Goal: Check status: Check status

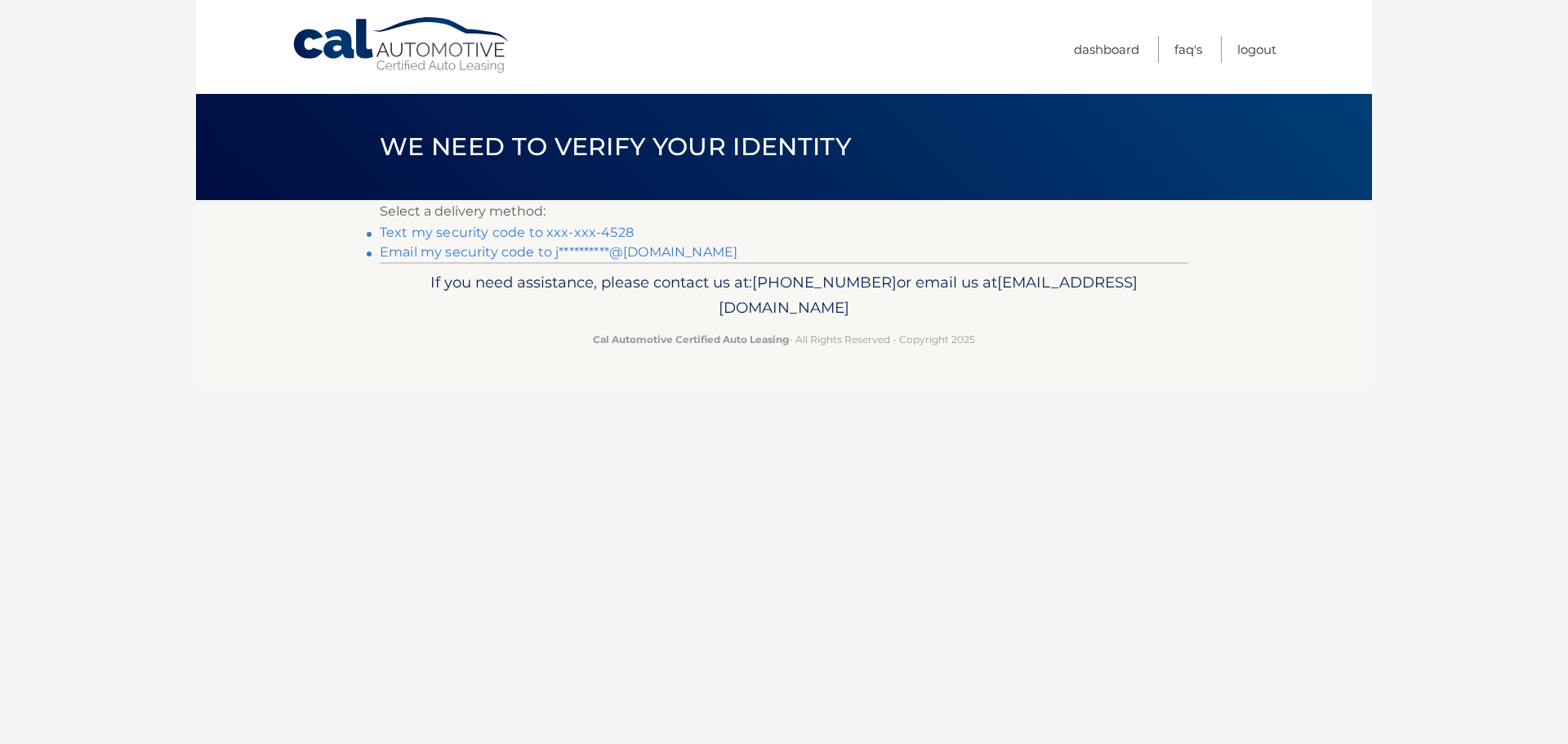
click at [526, 233] on link "Text my security code to xxx-xxx-4528" at bounding box center [507, 232] width 254 height 16
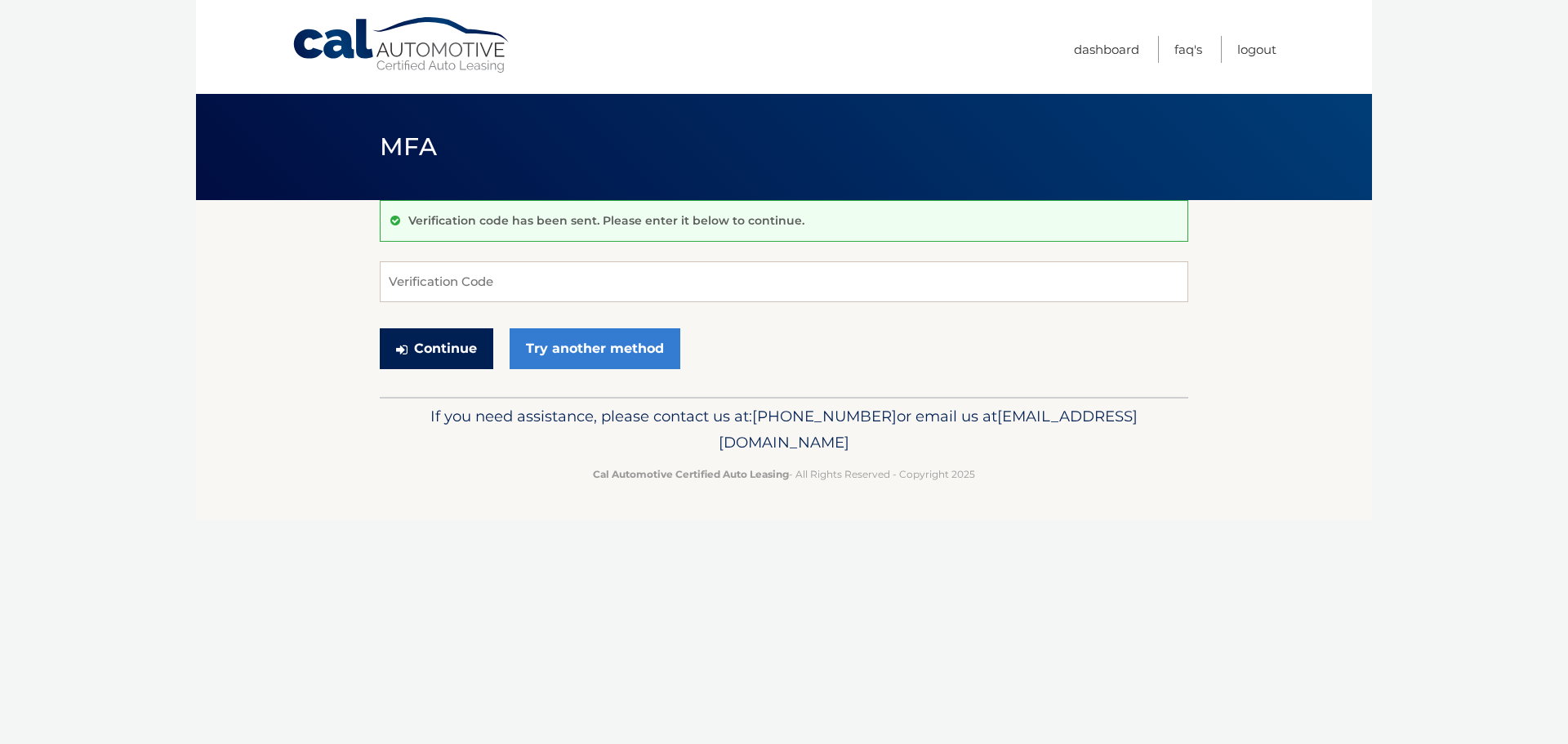
click at [444, 355] on button "Continue" at bounding box center [436, 348] width 114 height 41
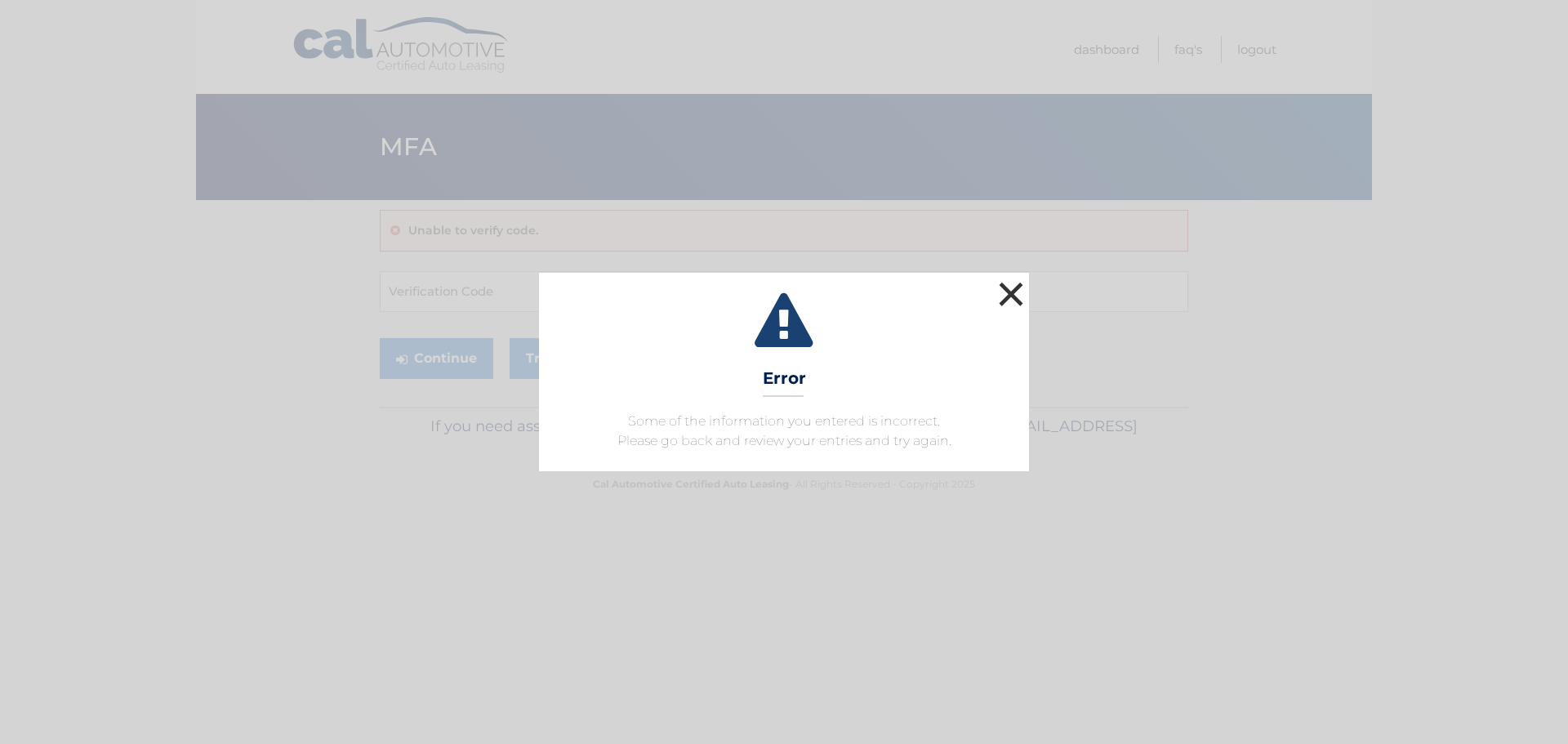
click at [1020, 292] on button "×" at bounding box center [1010, 293] width 32 height 32
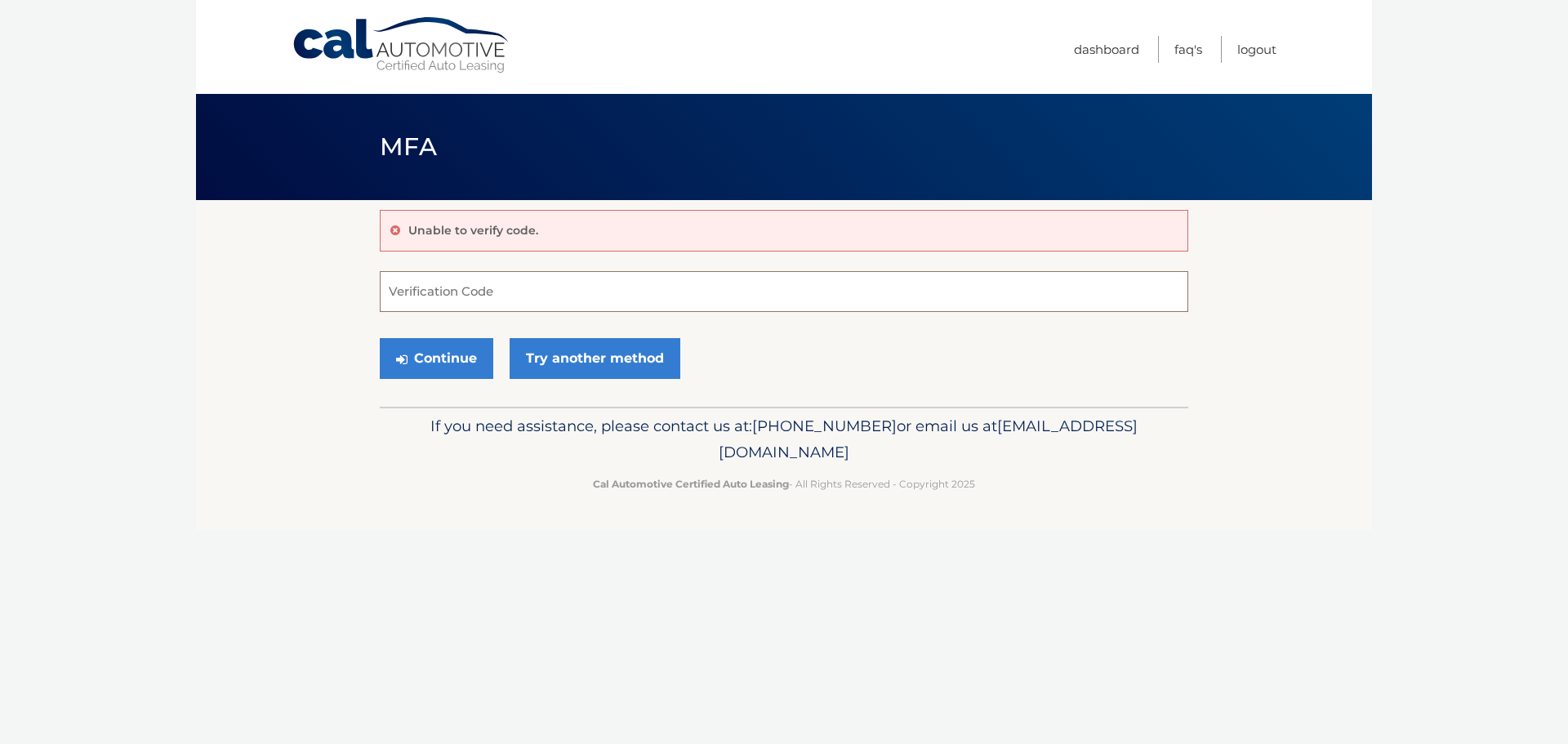
click at [617, 292] on input "Verification Code" at bounding box center [784, 291] width 809 height 41
type input "149874"
click at [440, 348] on button "Continue" at bounding box center [436, 358] width 114 height 41
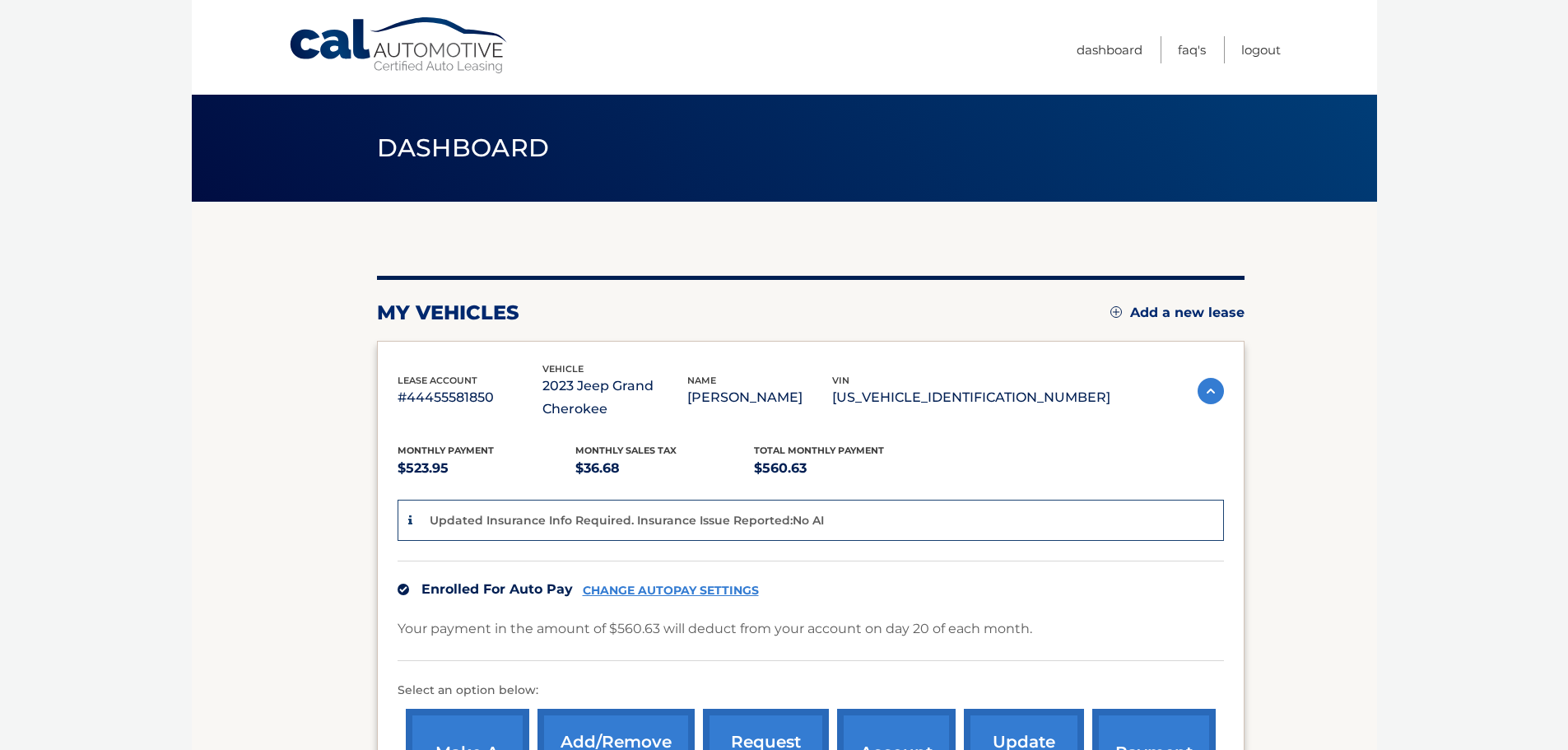
scroll to position [247, 0]
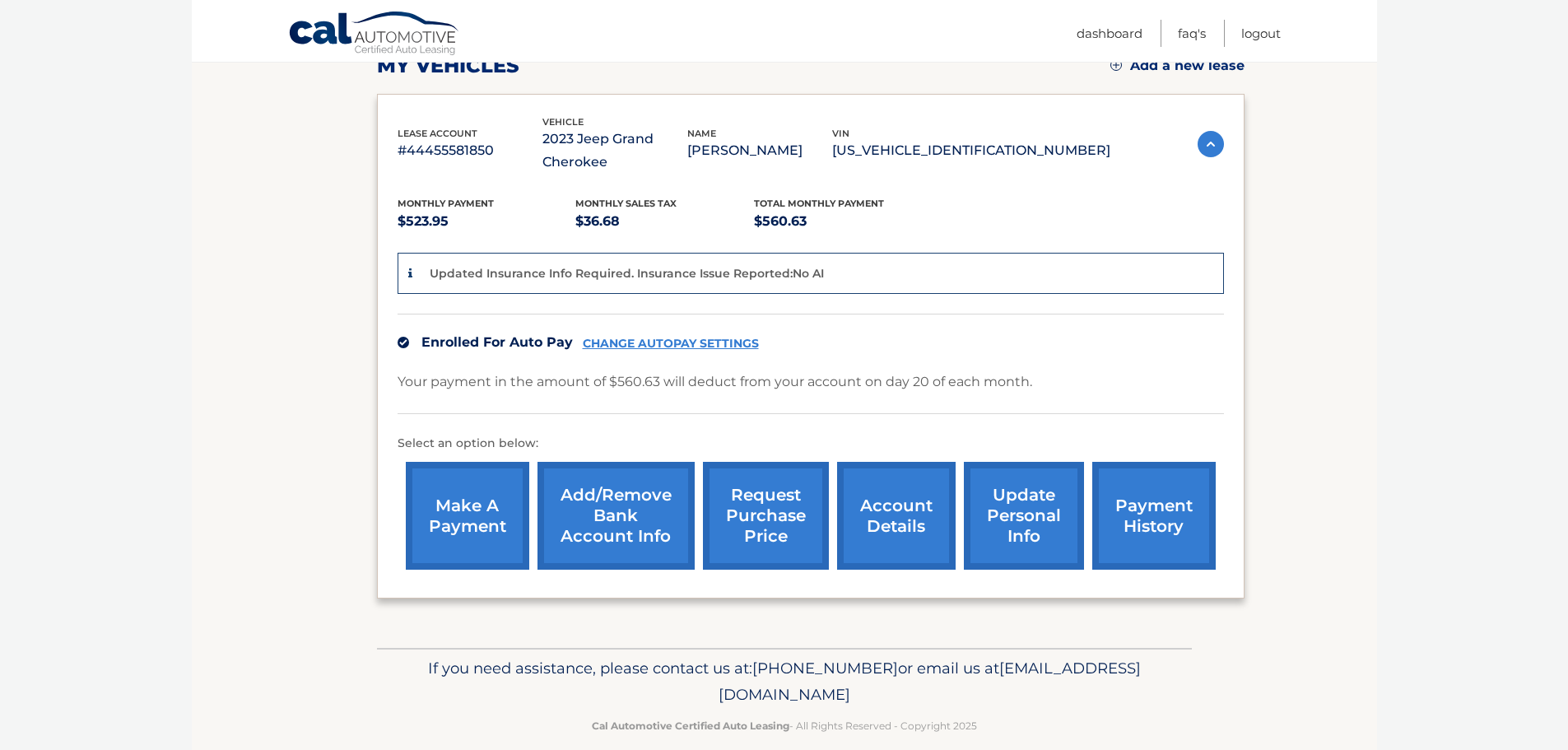
click at [914, 509] on link "account details" at bounding box center [897, 515] width 119 height 108
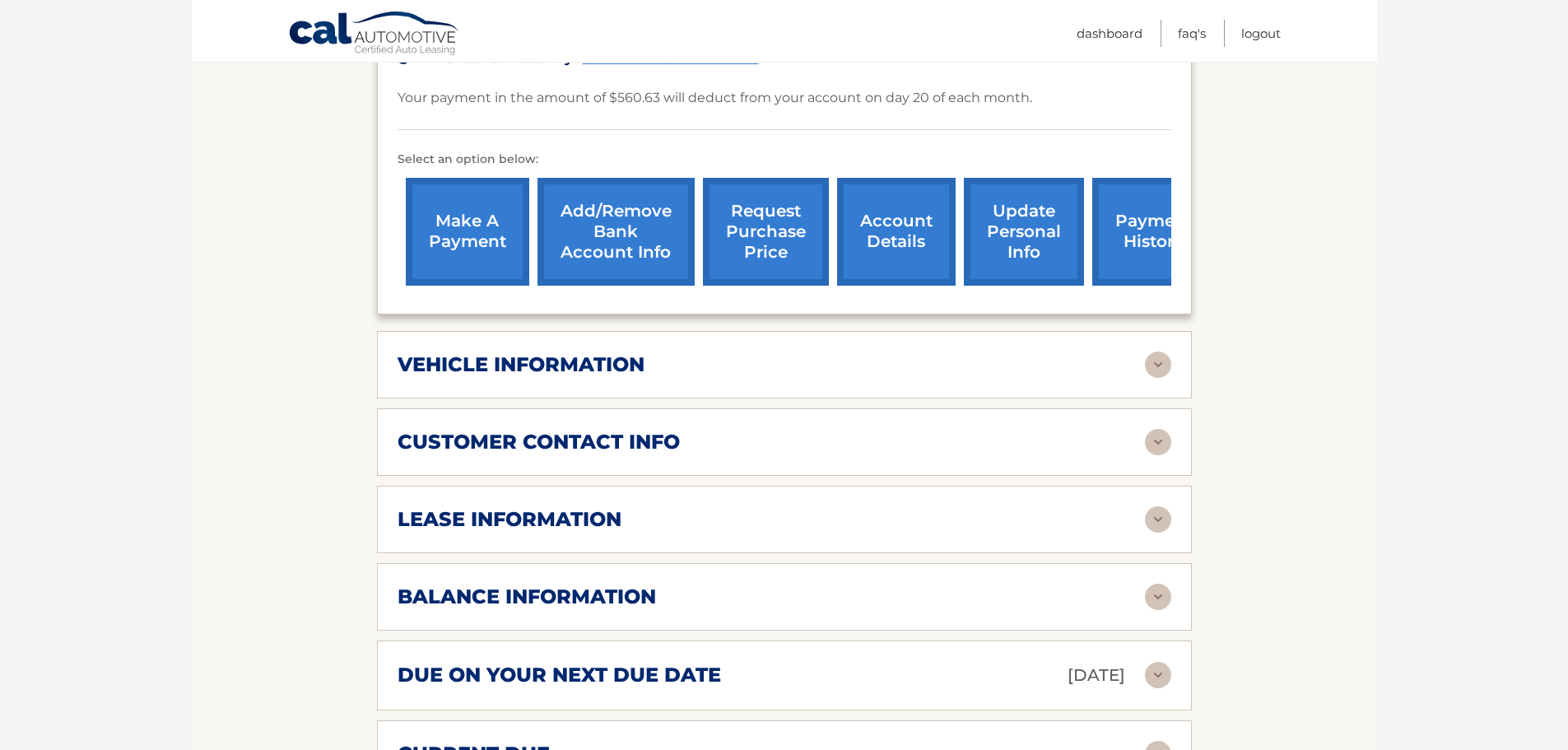
scroll to position [494, 0]
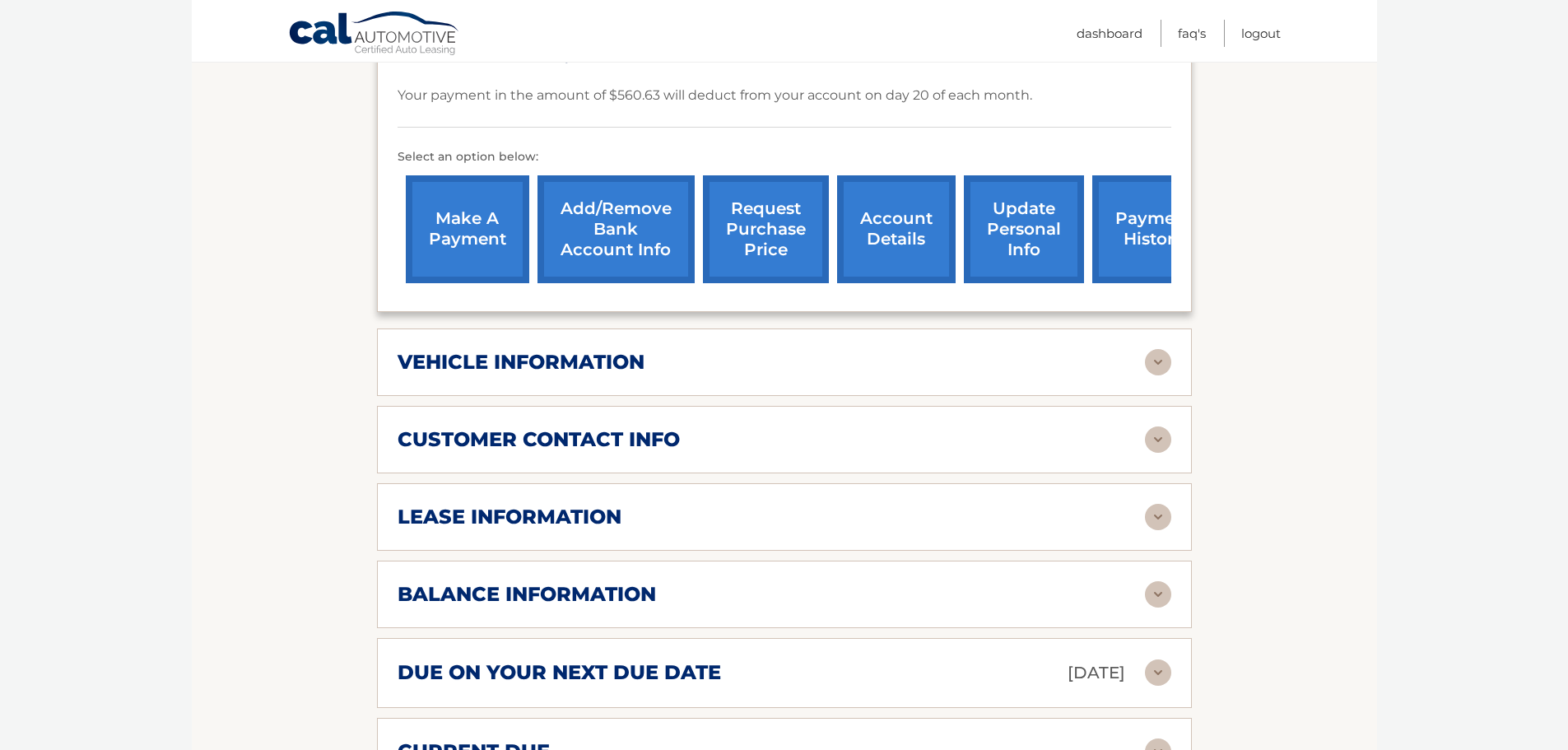
click at [628, 381] on div "vehicle information vehicle Year [DATE] vehicle make Jeep vehicle model Grand C…" at bounding box center [784, 362] width 815 height 68
click at [1159, 368] on img at bounding box center [1158, 362] width 26 height 26
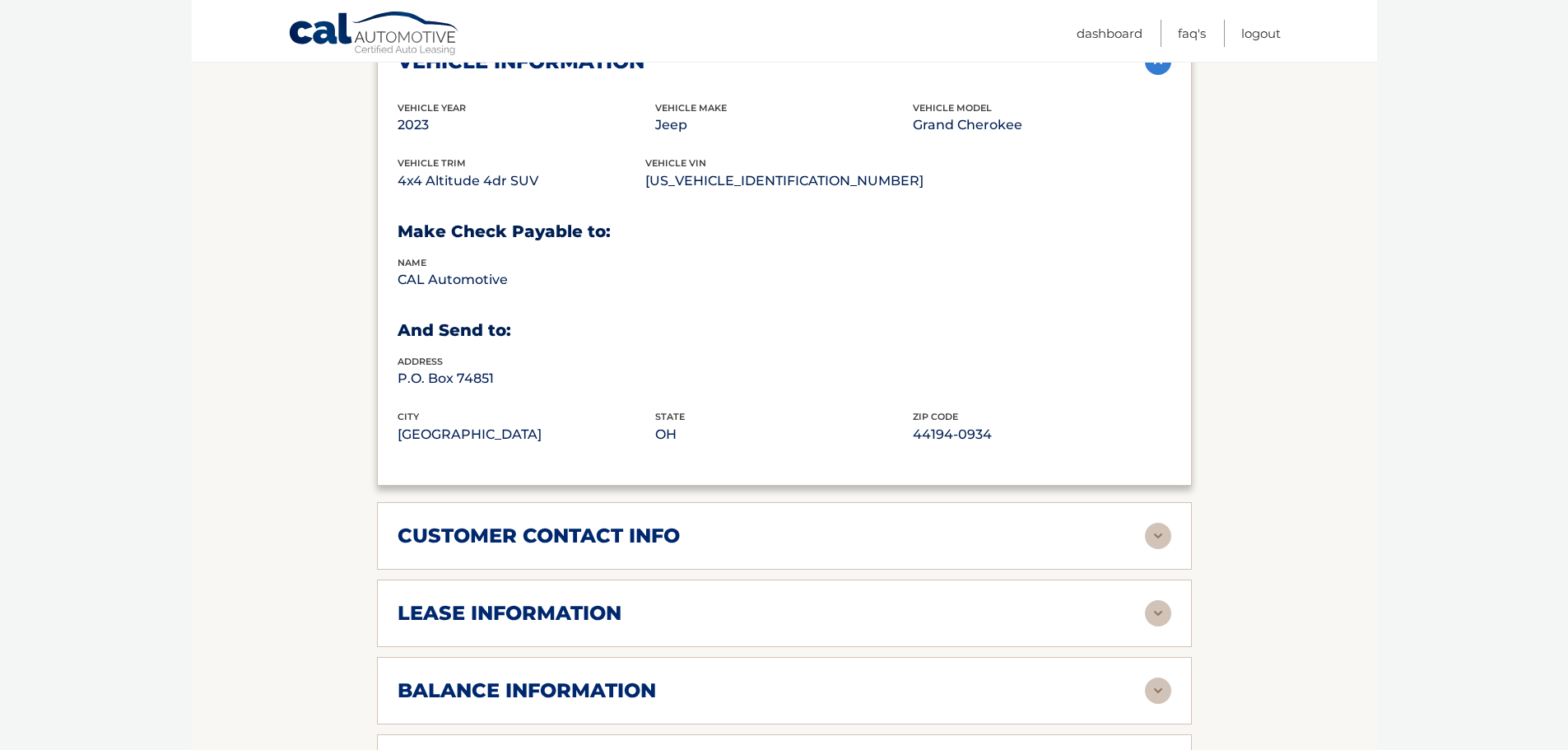
scroll to position [824, 0]
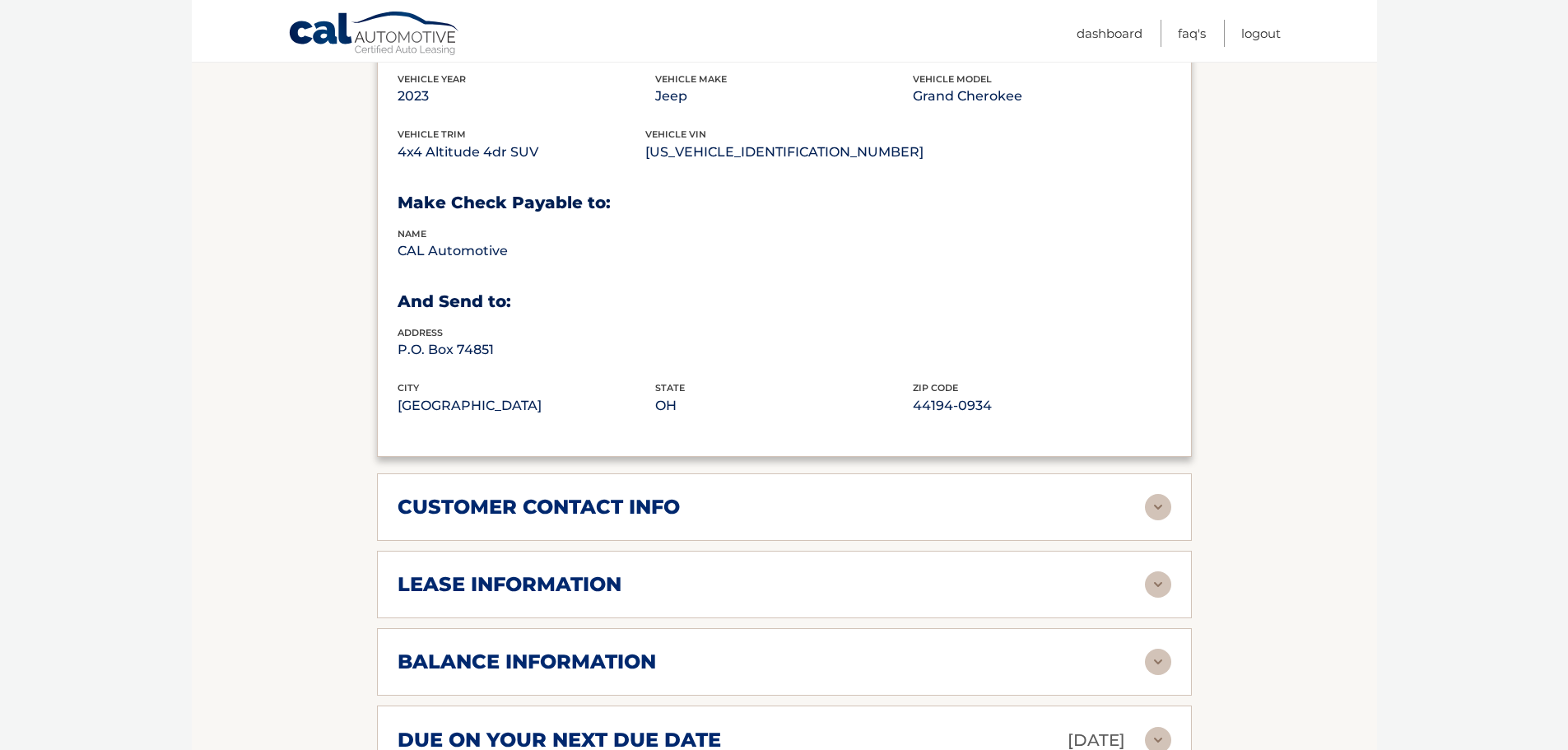
click at [931, 590] on div "lease information" at bounding box center [771, 584] width 747 height 24
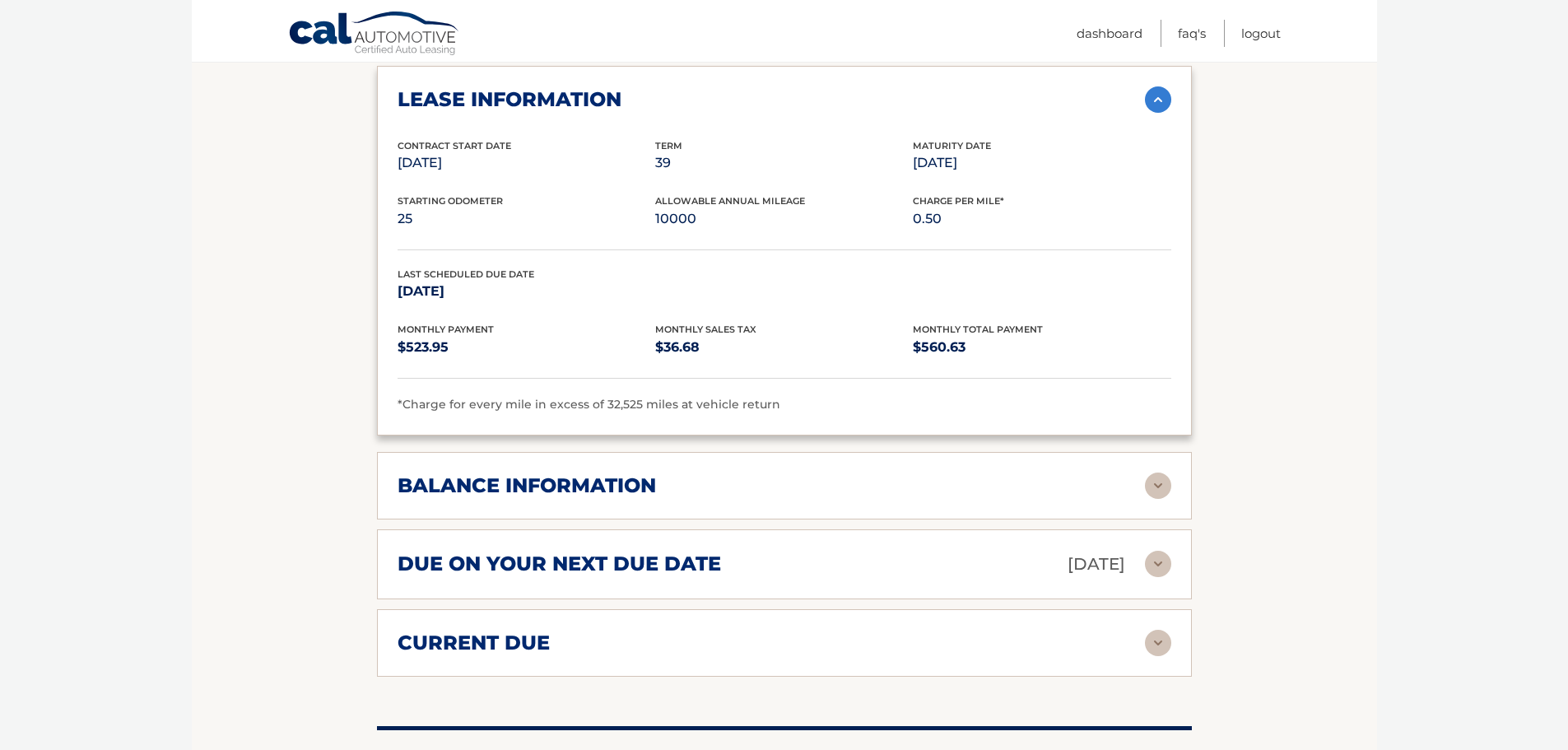
scroll to position [1318, 0]
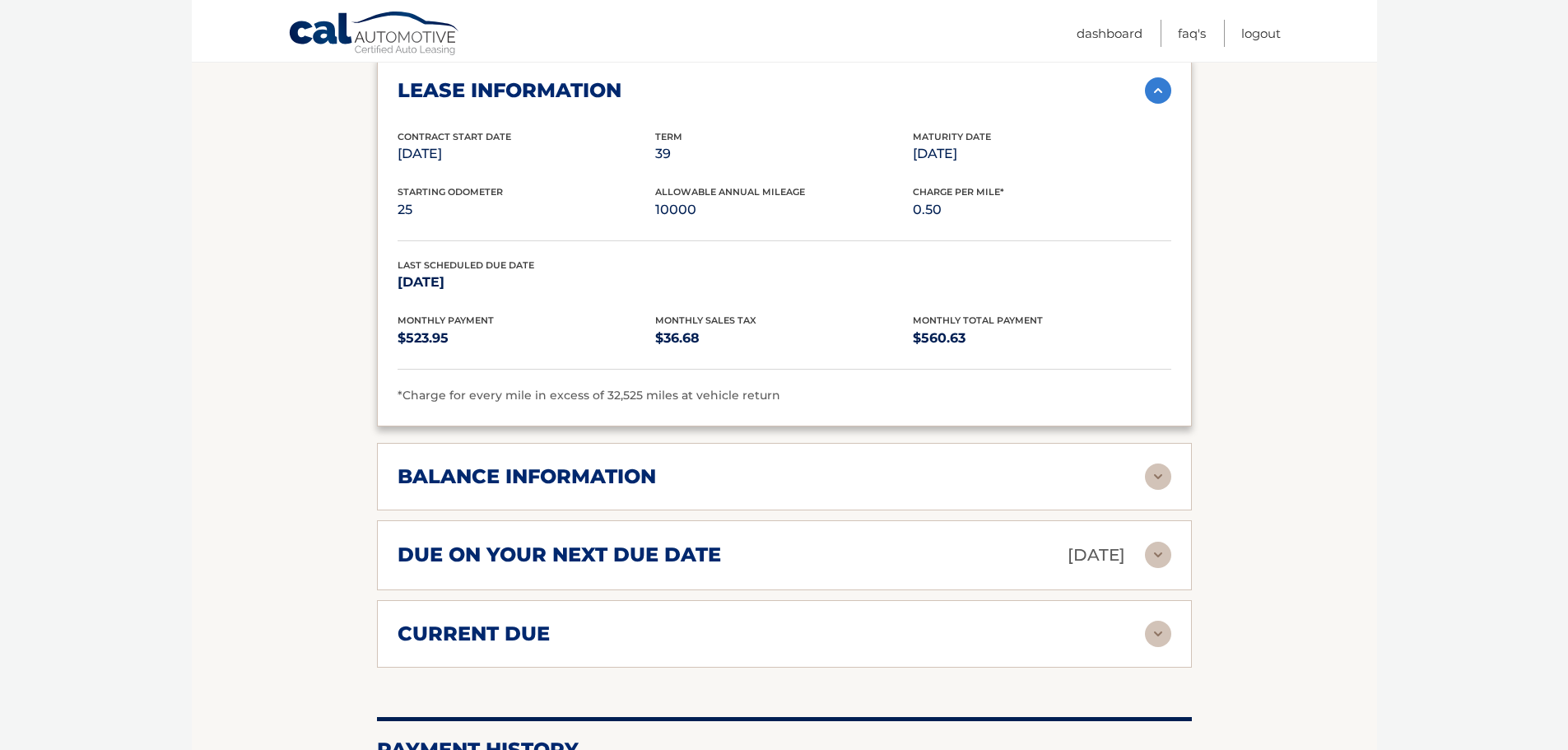
click at [768, 481] on div "balance information" at bounding box center [771, 476] width 747 height 24
